Goal: Task Accomplishment & Management: Complete application form

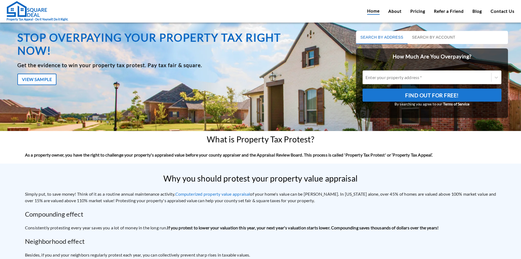
click at [393, 75] on div at bounding box center [427, 77] width 123 height 6
click at [366, 75] on input "Enter your property address *" at bounding box center [366, 77] width 1 height 5
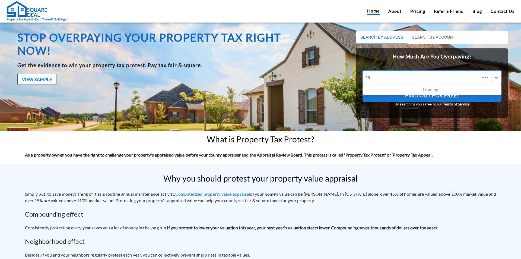
type input "1"
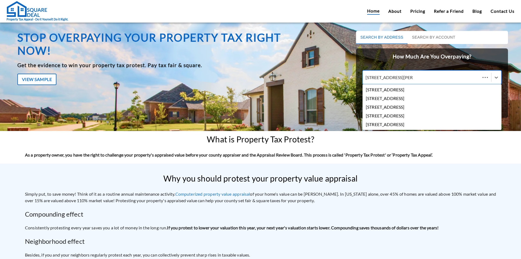
type input "[STREET_ADDRESS][US_STATE]"
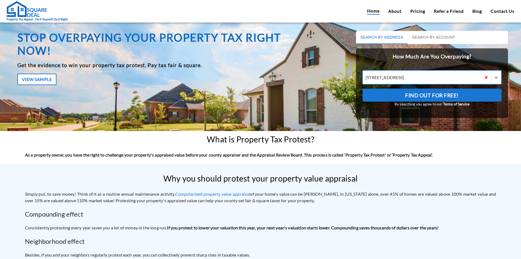
click at [430, 75] on div at bounding box center [422, 77] width 113 height 6
click at [366, 75] on input "option [STREET_ADDRESS]. [STREET_ADDRESS]" at bounding box center [366, 77] width 1 height 5
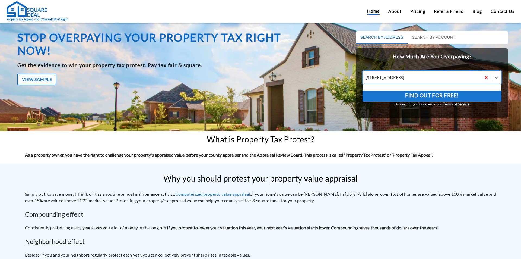
click at [426, 75] on div at bounding box center [422, 77] width 113 height 6
click at [366, 75] on input "option [STREET_ADDRESS]. Use Up and Down to choose options, press Enter to sele…" at bounding box center [366, 77] width 1 height 5
click at [423, 76] on div at bounding box center [422, 77] width 113 height 6
click at [366, 76] on input "option [STREET_ADDRESS]. Use Up and Down to choose options, press Enter to sele…" at bounding box center [366, 77] width 1 height 5
click at [422, 76] on div at bounding box center [422, 77] width 113 height 6
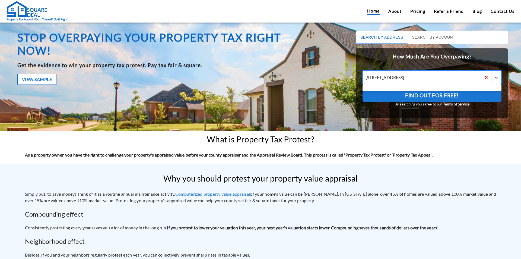
click at [366, 76] on input "option [STREET_ADDRESS]. Use Up and Down to choose options, press Enter to sele…" at bounding box center [366, 77] width 1 height 5
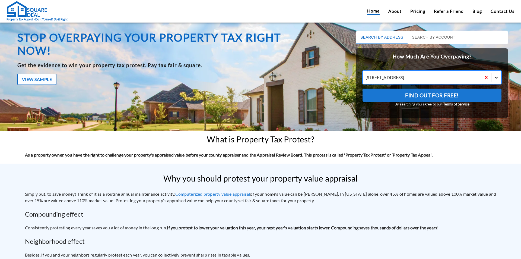
click at [495, 76] on icon at bounding box center [496, 77] width 5 height 5
click at [366, 76] on input "option [STREET_ADDRESS]. [STREET_ADDRESS]" at bounding box center [366, 77] width 1 height 5
click at [429, 78] on div at bounding box center [427, 77] width 123 height 6
click at [366, 78] on input "All selected options have been cleared. Enter your property address *" at bounding box center [366, 77] width 1 height 5
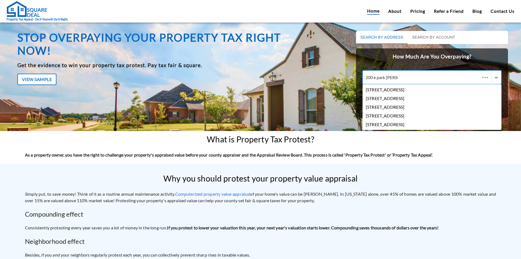
type input "200 e park [PERSON_NAME] t"
click at [431, 88] on div "[STREET_ADDRESS][US_STATE]" at bounding box center [432, 89] width 139 height 9
click at [400, 80] on input "200 e park [PERSON_NAME] t" at bounding box center [383, 77] width 35 height 5
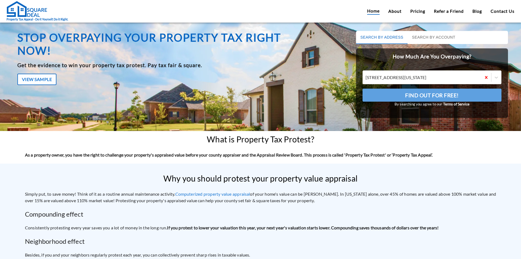
click at [442, 96] on span "Find Out For Free!" at bounding box center [432, 95] width 54 height 9
